Goal: Task Accomplishment & Management: Manage account settings

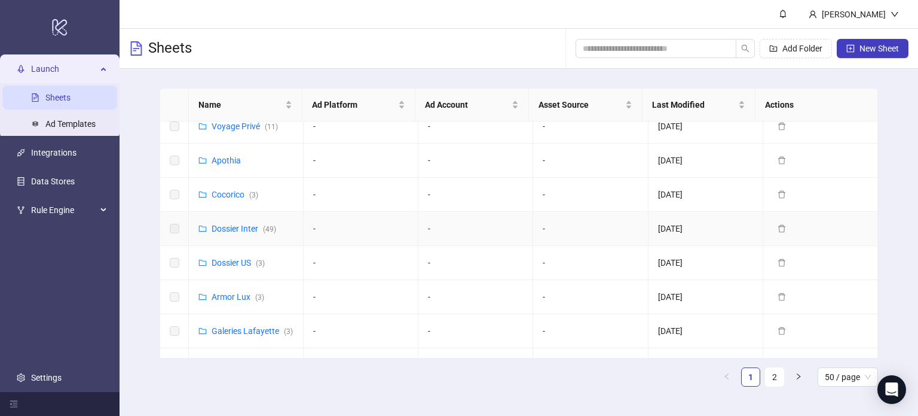
scroll to position [239, 0]
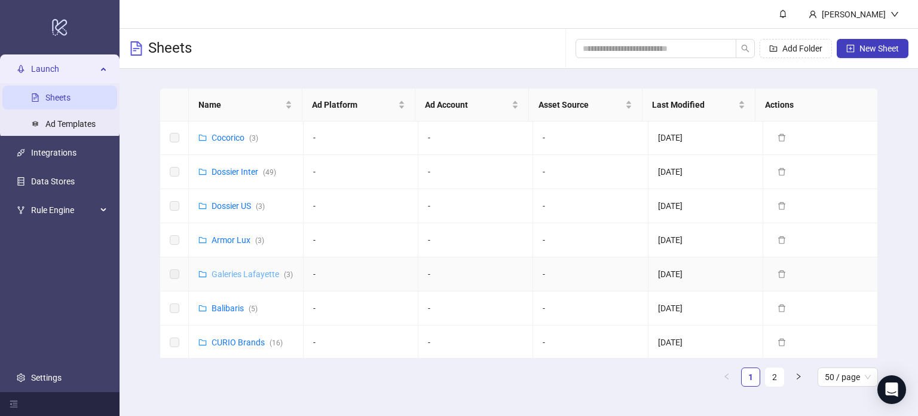
click at [232, 279] on link "Galeries Lafayette ( 3 )" at bounding box center [252, 274] width 81 height 10
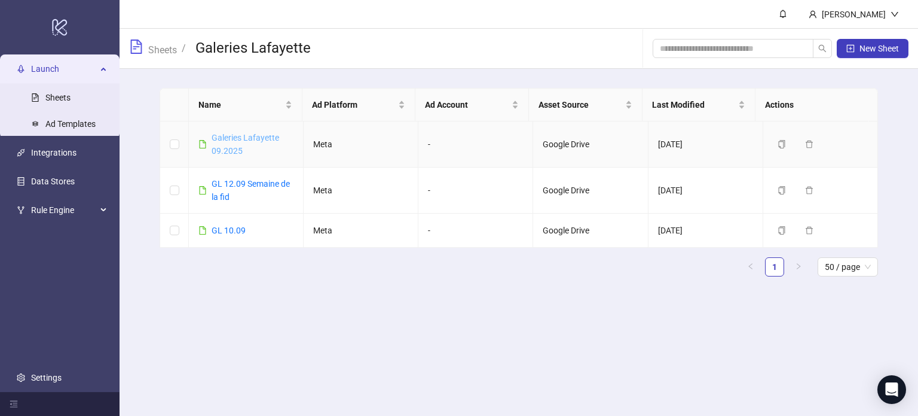
click at [250, 139] on link "Galeries Lafayette 09.2025" at bounding box center [246, 144] width 68 height 23
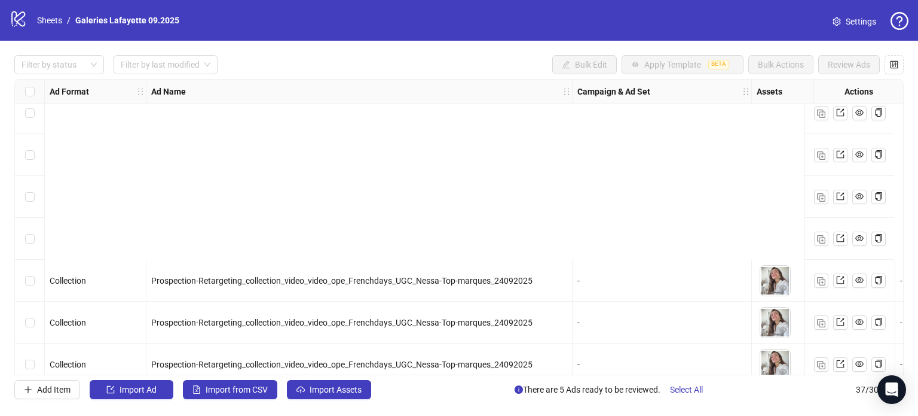
scroll to position [1282, 0]
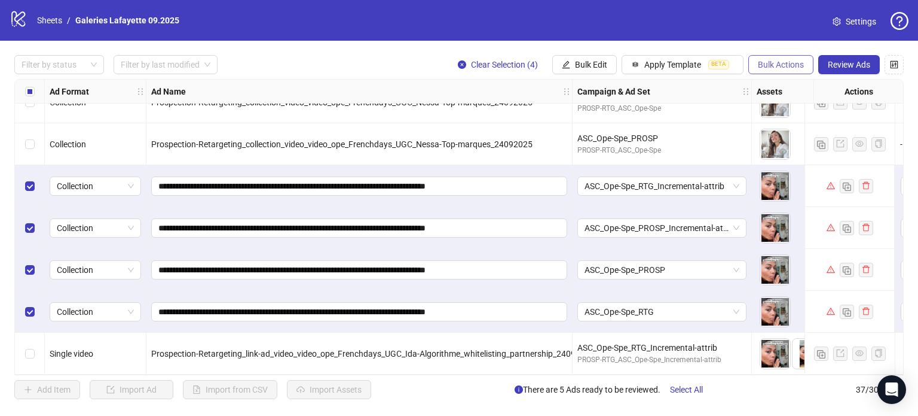
click at [765, 60] on span "Bulk Actions" at bounding box center [781, 65] width 46 height 10
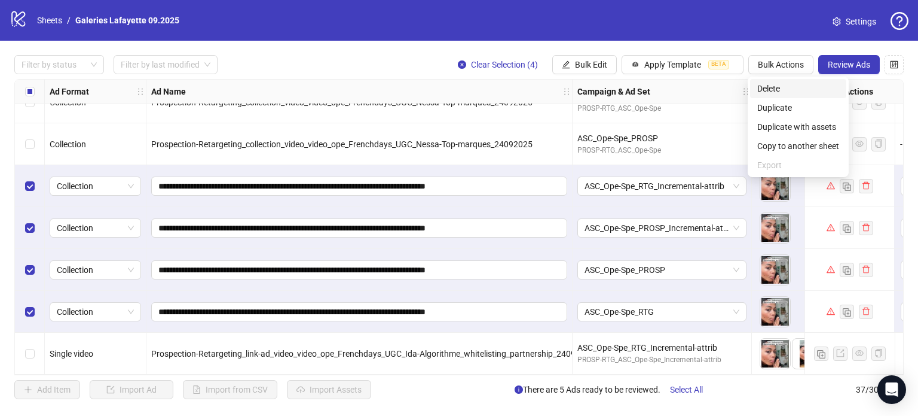
click at [777, 90] on span "Delete" at bounding box center [799, 88] width 82 height 13
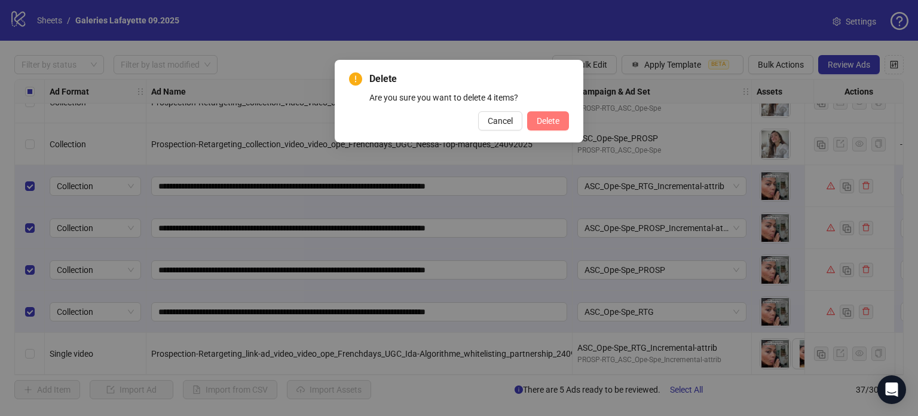
click at [547, 124] on span "Delete" at bounding box center [548, 121] width 23 height 10
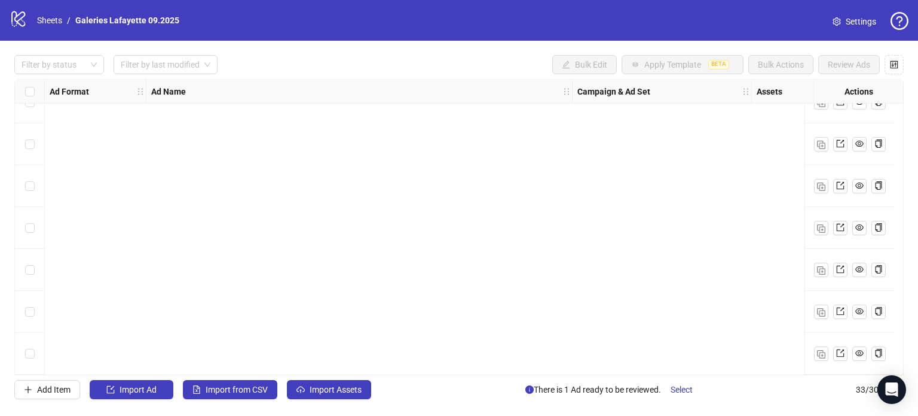
scroll to position [696, 0]
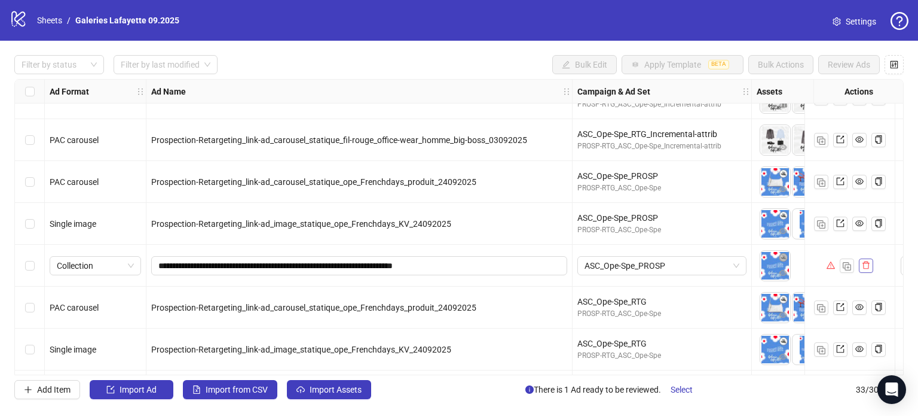
click at [867, 266] on icon "delete" at bounding box center [866, 265] width 8 height 8
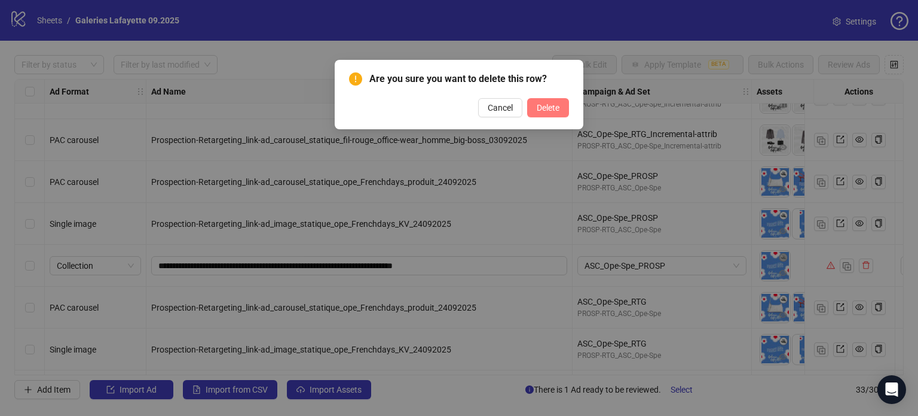
click at [551, 111] on span "Delete" at bounding box center [548, 108] width 23 height 10
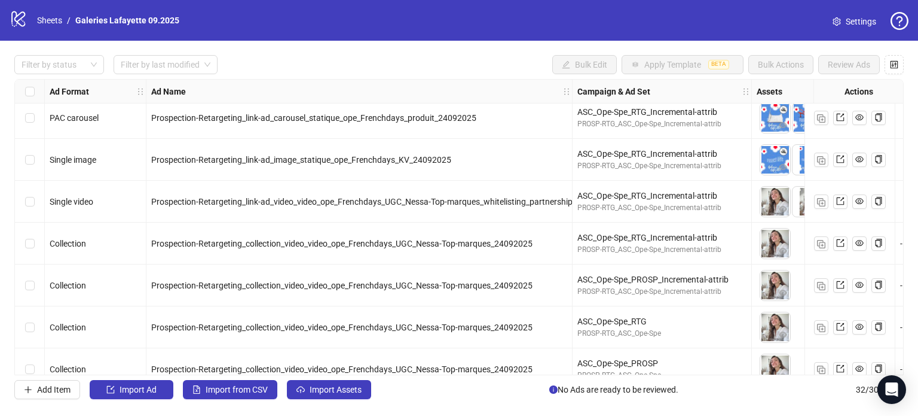
scroll to position [1073, 0]
